Goal: Information Seeking & Learning: Check status

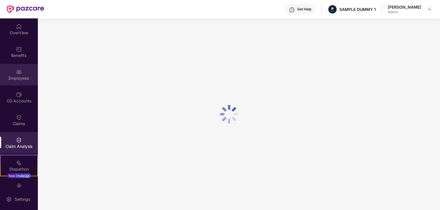
click at [20, 71] on img at bounding box center [19, 72] width 6 height 6
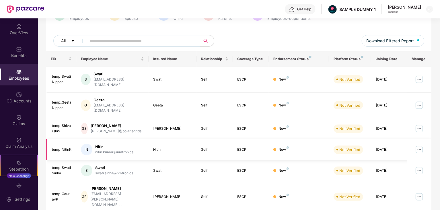
scroll to position [57, 0]
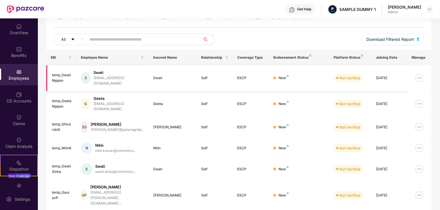
click at [387, 76] on div "[DATE]" at bounding box center [389, 77] width 27 height 5
copy div "[DATE]"
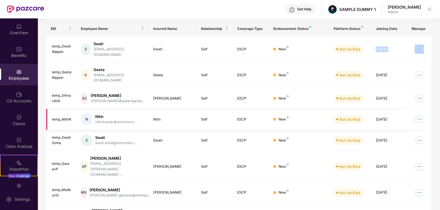
scroll to position [142, 0]
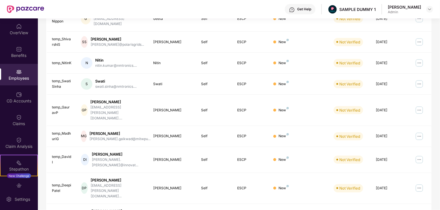
copy ul "Total 2570 items 1 2 3 4 5"
click at [23, 138] on div "Claim Analysis" at bounding box center [19, 143] width 38 height 22
